Goal: Transaction & Acquisition: Purchase product/service

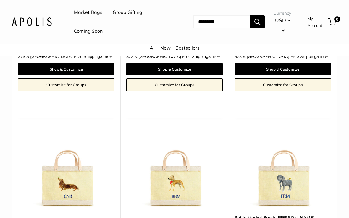
scroll to position [365, 0]
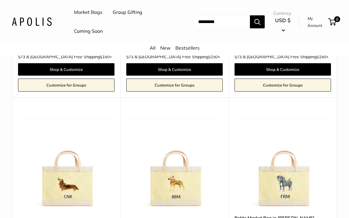
click at [328, 112] on img at bounding box center [282, 160] width 96 height 96
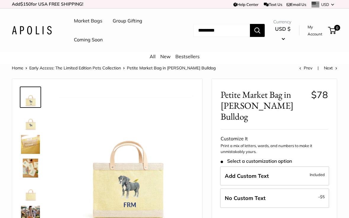
click at [91, 67] on link "Early Access: The Limited Edition Pets Collection" at bounding box center [75, 67] width 92 height 5
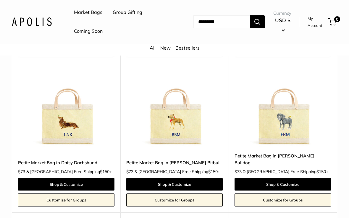
scroll to position [426, 0]
